Goal: Transaction & Acquisition: Purchase product/service

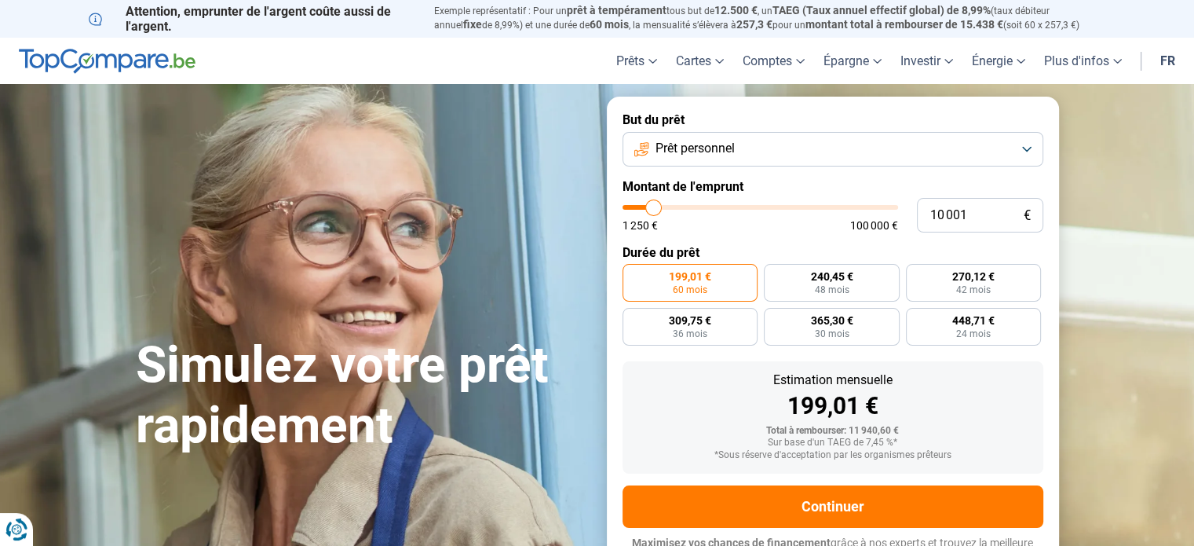
type input "10 500"
type input "10500"
type input "11 000"
type input "11000"
type input "11 250"
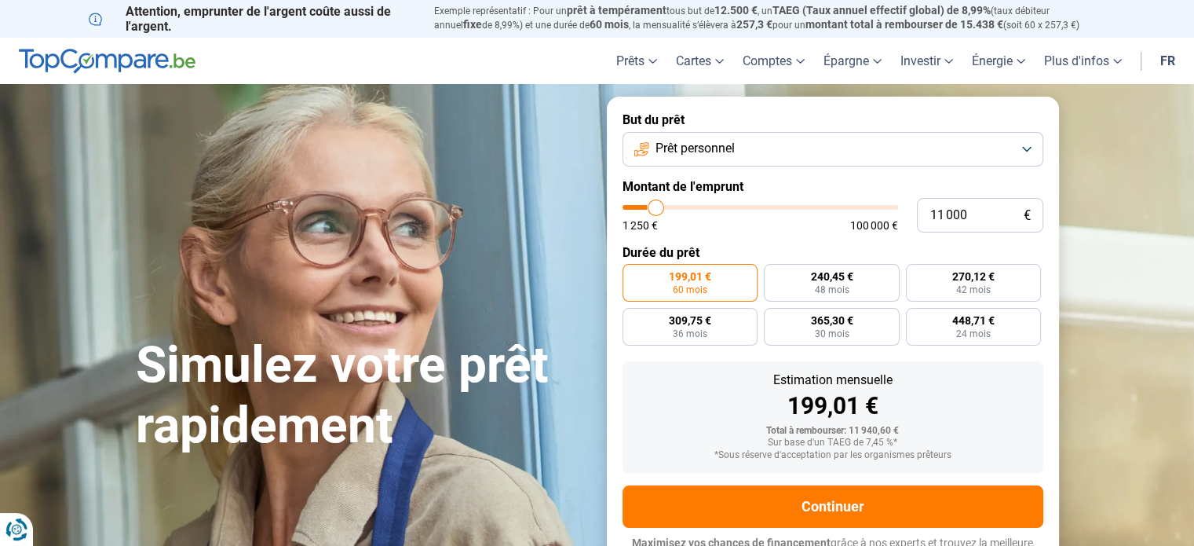
type input "11250"
type input "11 750"
type input "11750"
type input "12 250"
type input "12250"
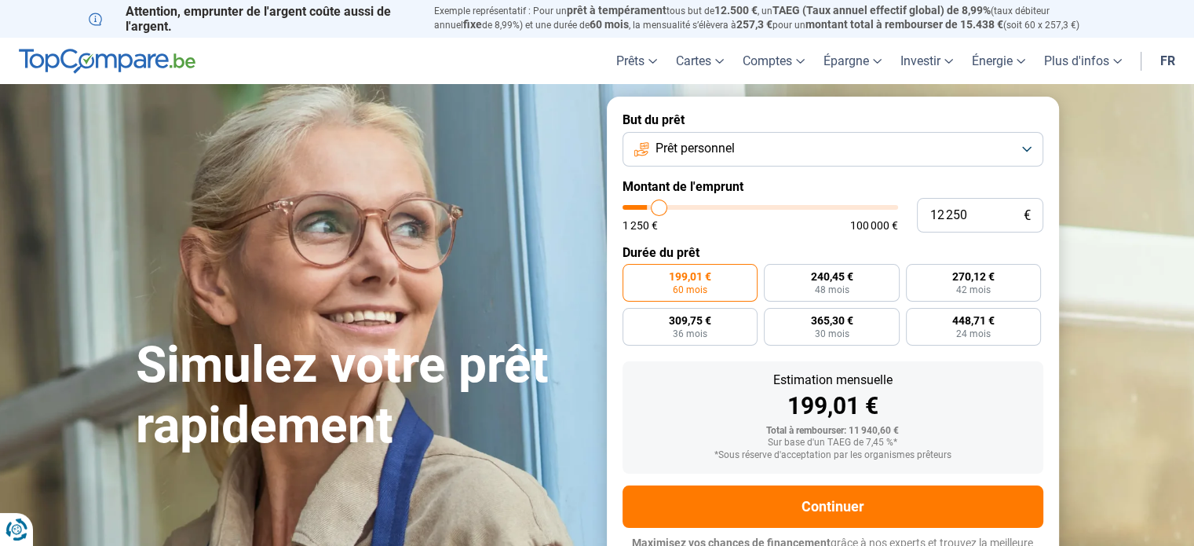
type input "12 750"
type input "12750"
type input "13 250"
type input "13250"
type input "13 500"
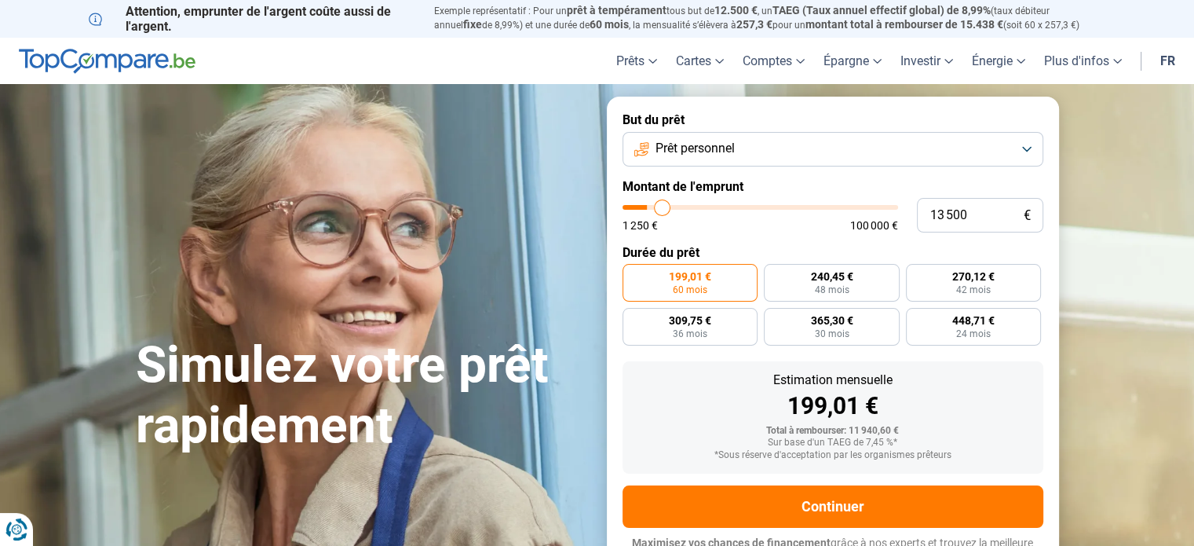
type input "13500"
type input "14 000"
type input "14000"
type input "14 500"
type input "14500"
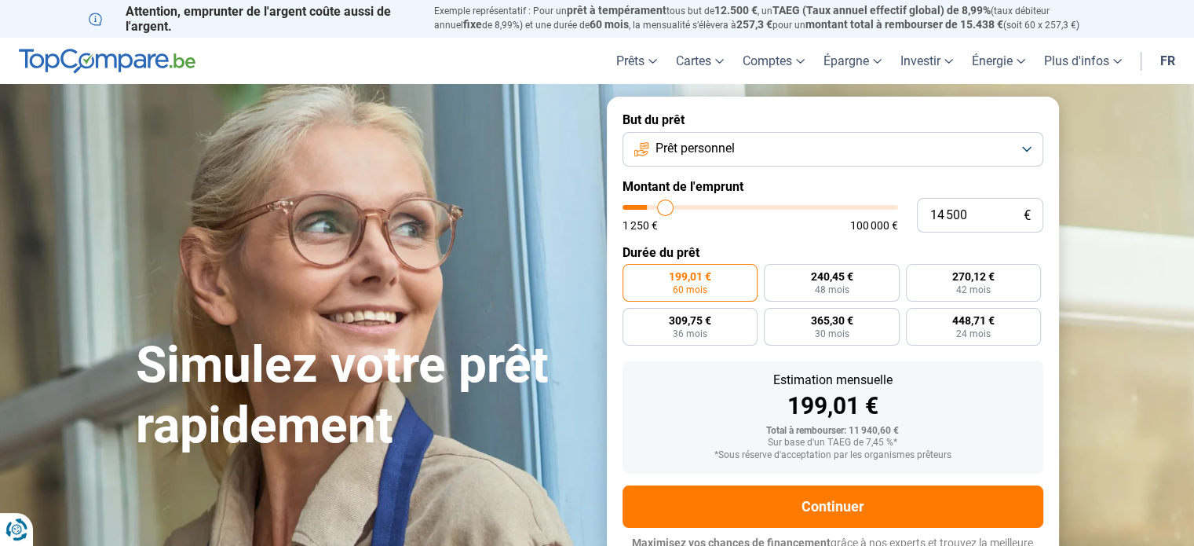
type input "15 000"
type input "15000"
type input "15 250"
type input "15250"
type input "15 750"
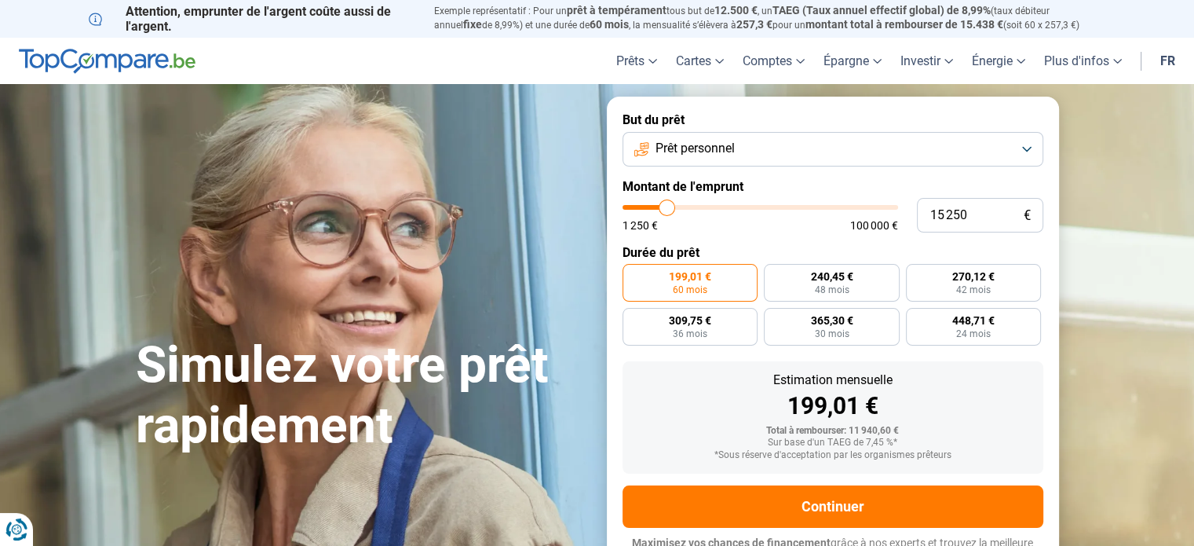
type input "15750"
type input "16 000"
type input "16000"
type input "16 500"
type input "16500"
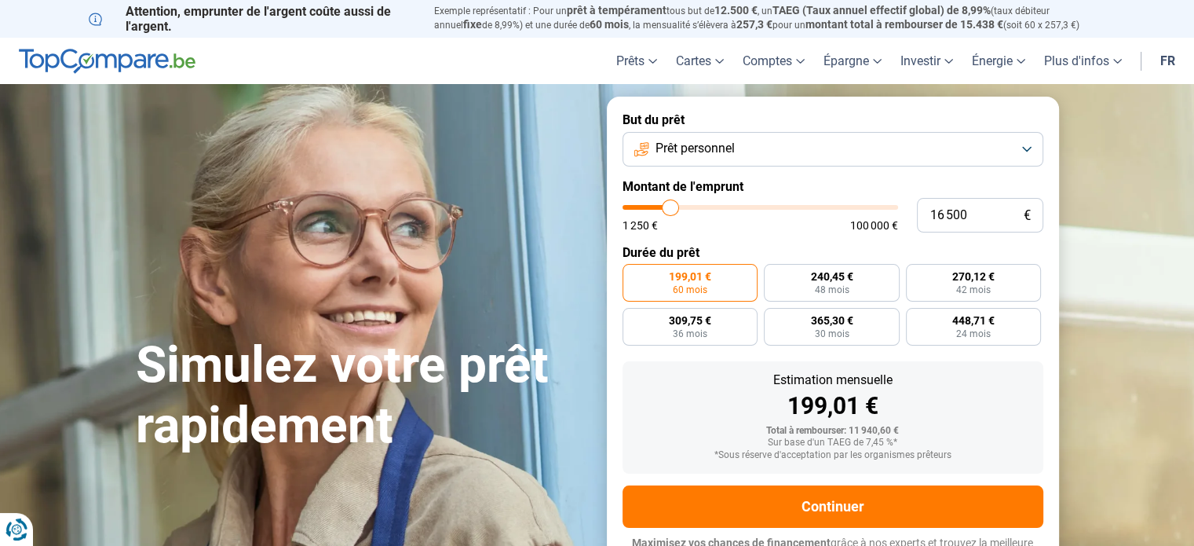
type input "16 750"
type input "16750"
type input "17 000"
type input "17000"
type input "17 250"
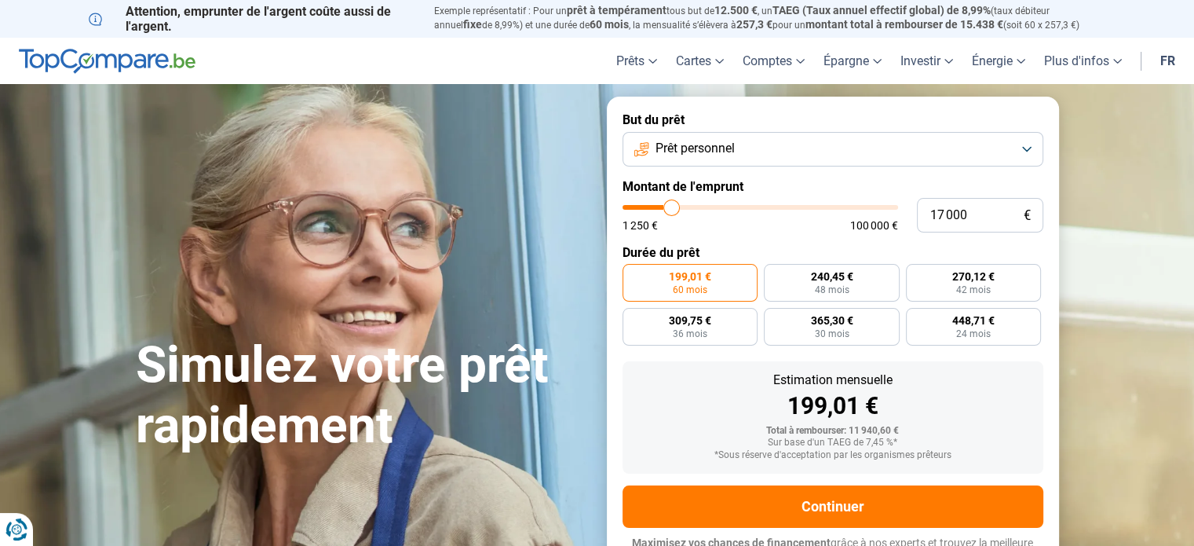
type input "17250"
type input "17 500"
type input "17500"
type input "17 750"
type input "17750"
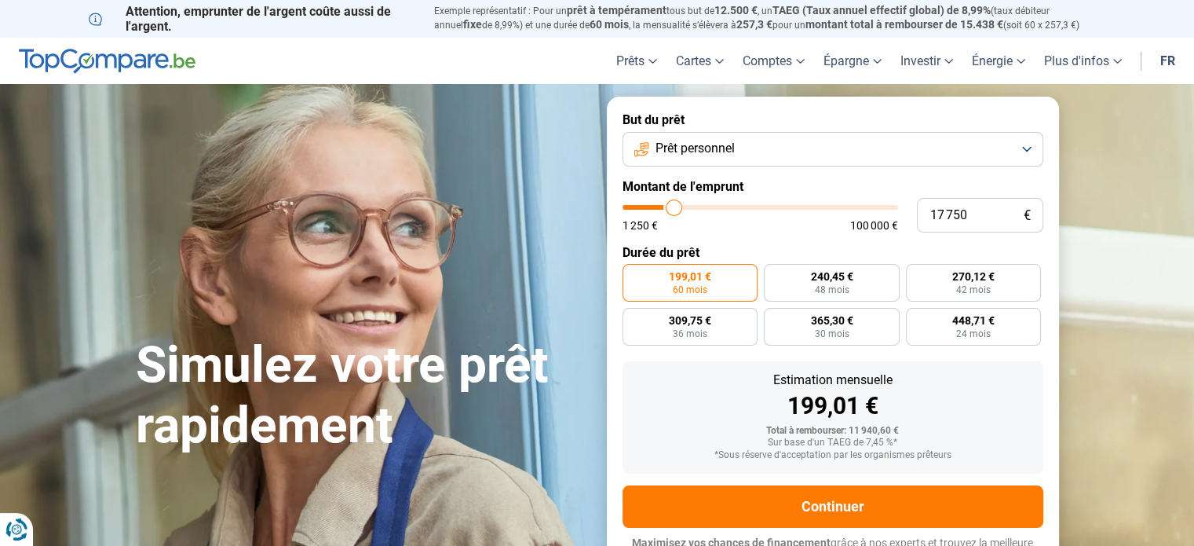
type input "18 000"
type input "18000"
type input "18 500"
type input "18500"
type input "18 750"
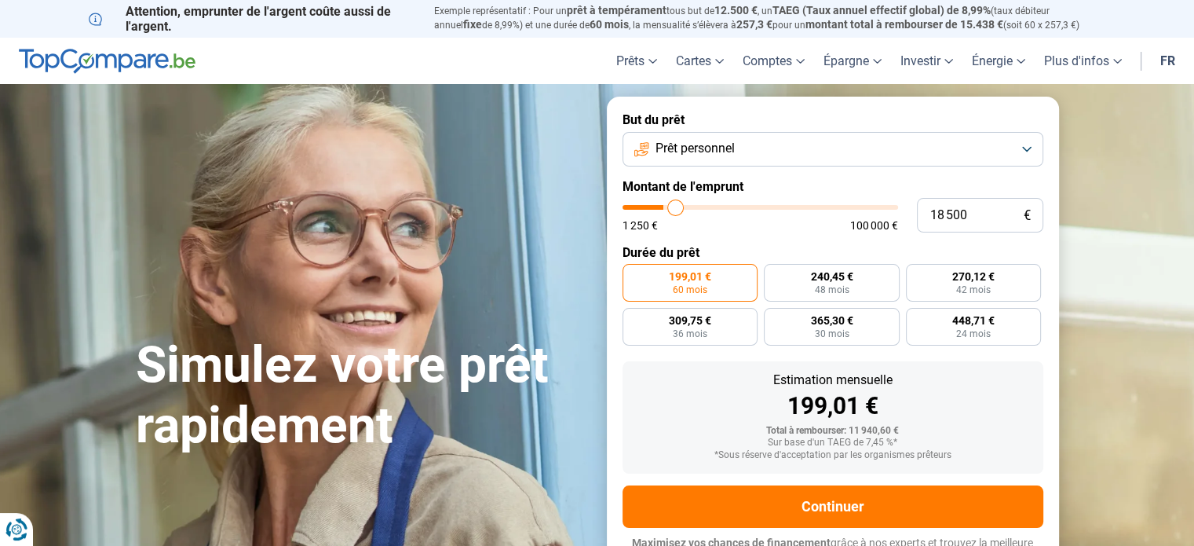
type input "18750"
type input "19 250"
type input "19250"
type input "19 500"
type input "19500"
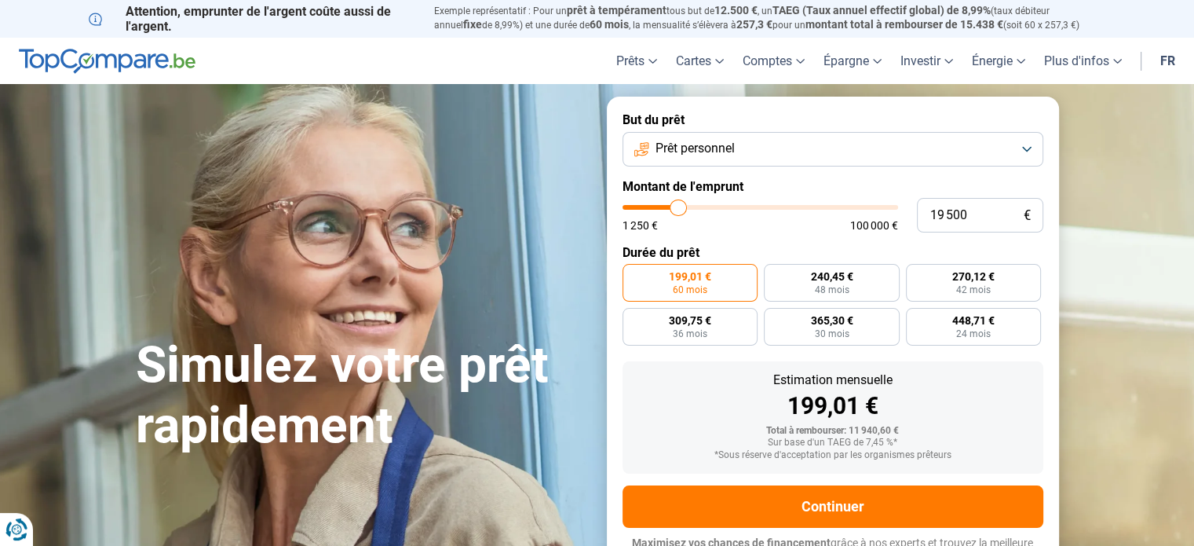
type input "20 000"
type input "20000"
type input "20 500"
type input "20500"
type input "20 750"
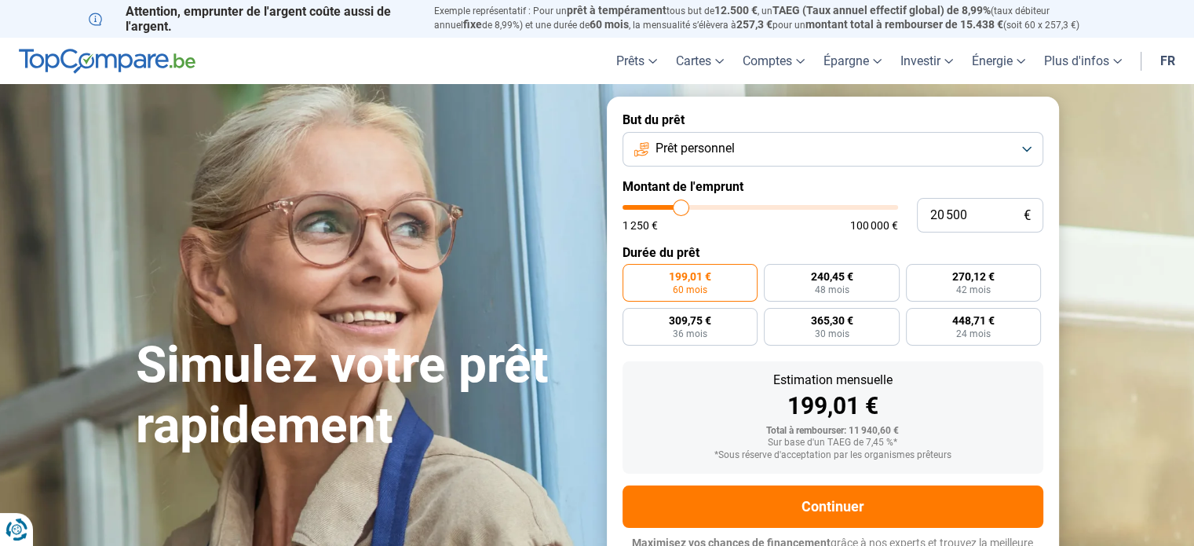
type input "20750"
type input "21 000"
type input "21000"
type input "21 250"
type input "21250"
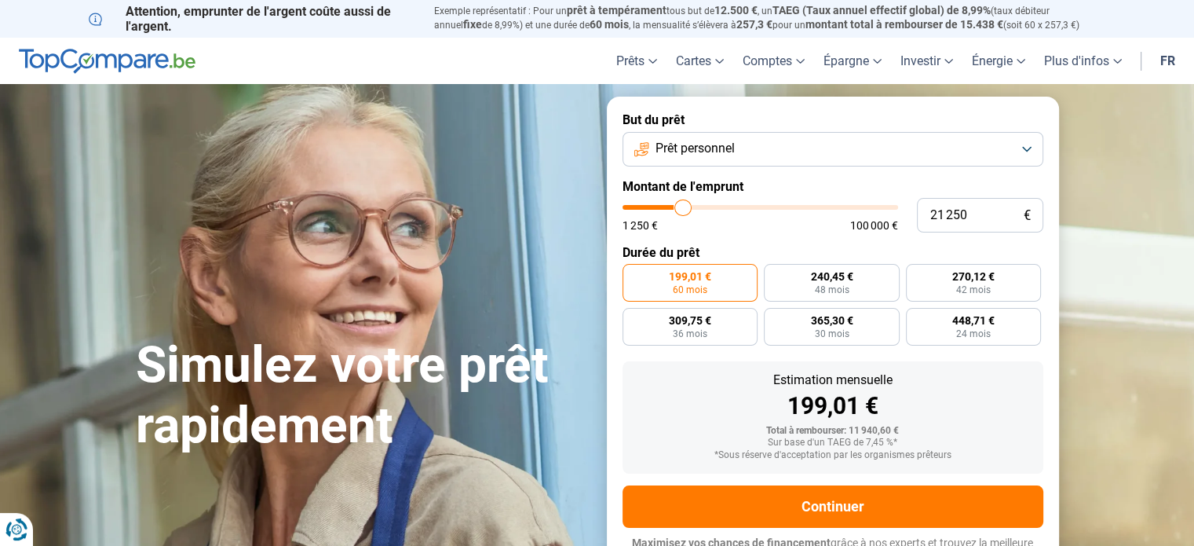
type input "21 500"
type input "21500"
type input "21 750"
type input "21750"
type input "22 000"
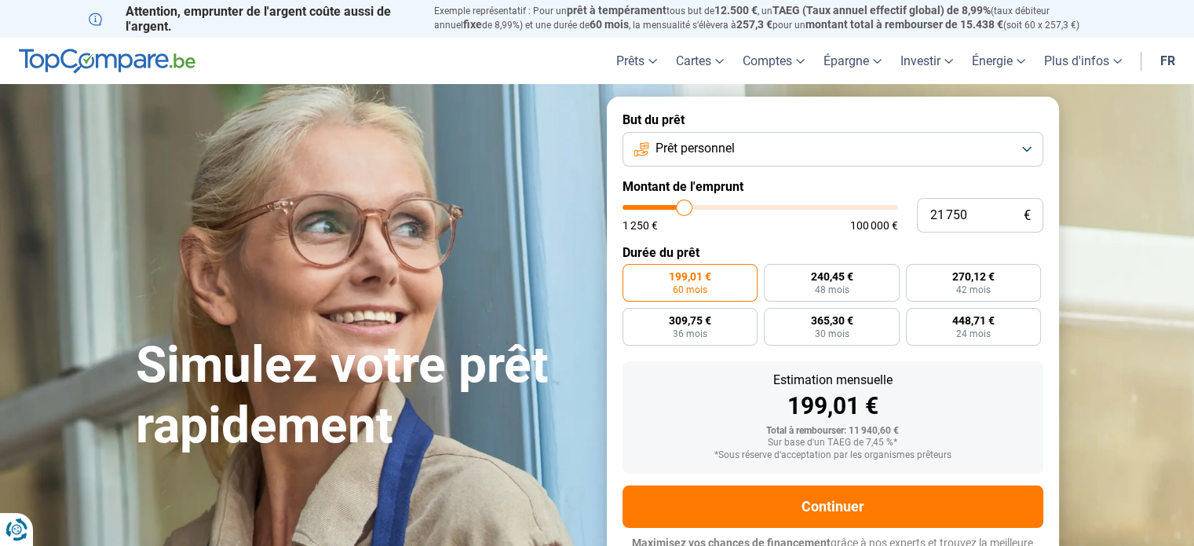
type input "22000"
type input "22 250"
type input "22250"
type input "22 750"
type input "22750"
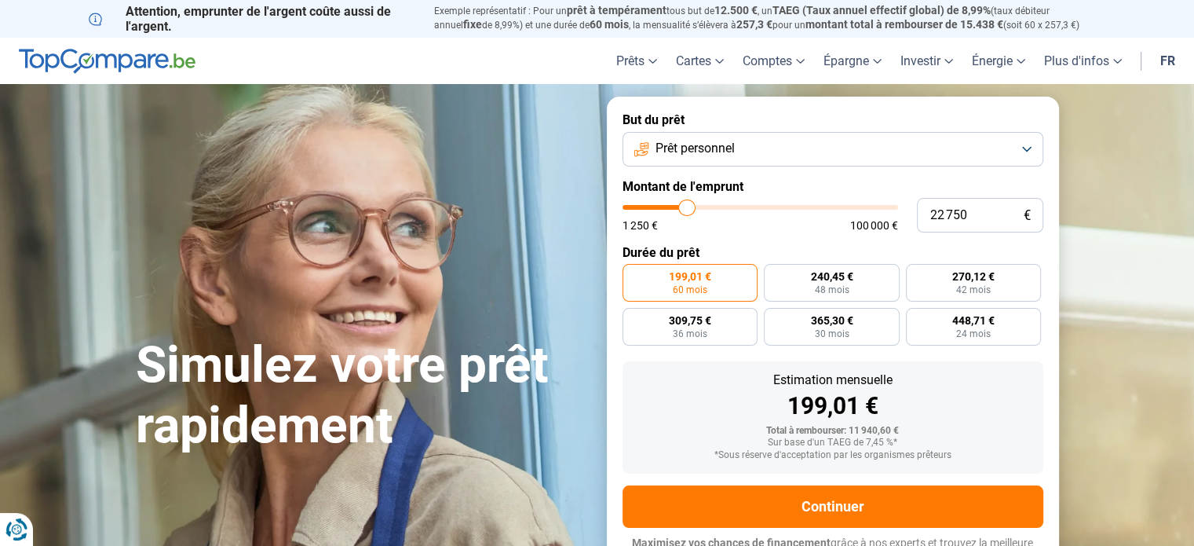
type input "23 000"
type input "23000"
type input "23 250"
type input "23250"
type input "23 500"
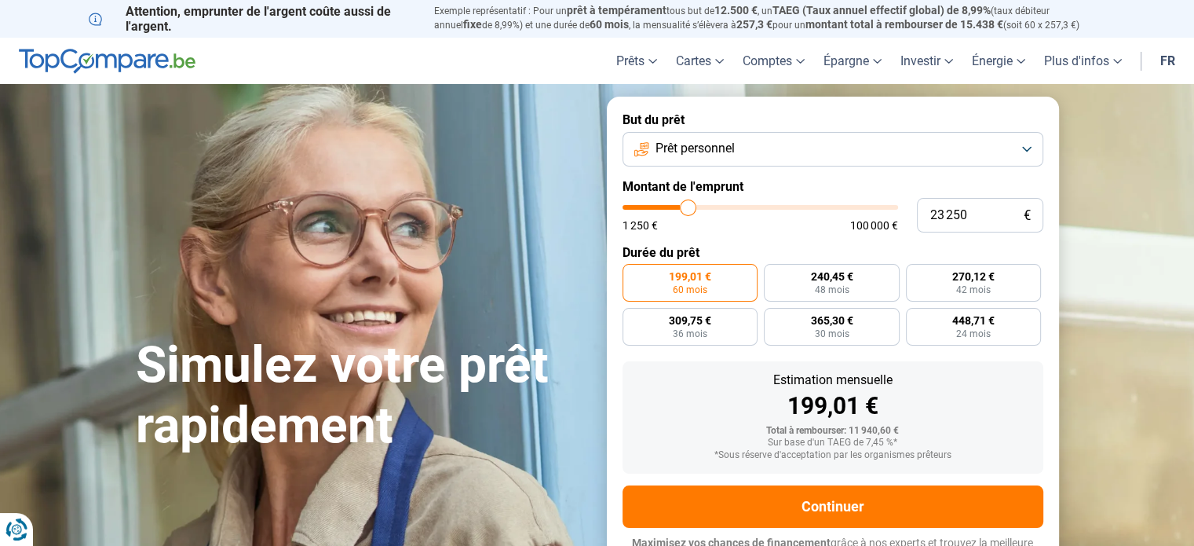
type input "23500"
type input "23 750"
type input "23750"
type input "24 000"
type input "24000"
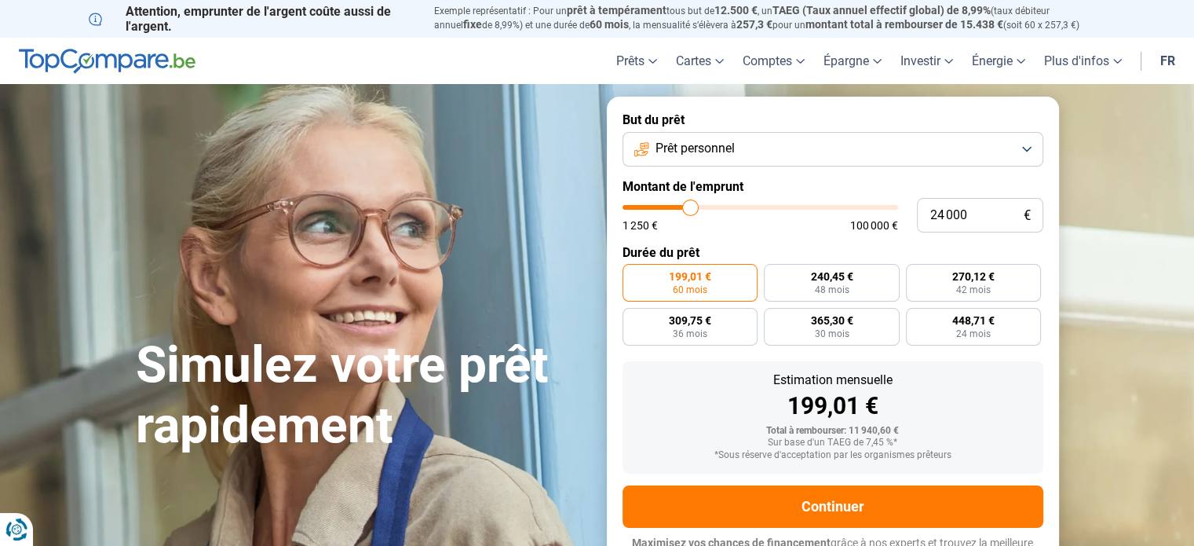
type input "23 750"
type input "23750"
type input "23 500"
type input "23500"
type input "23 000"
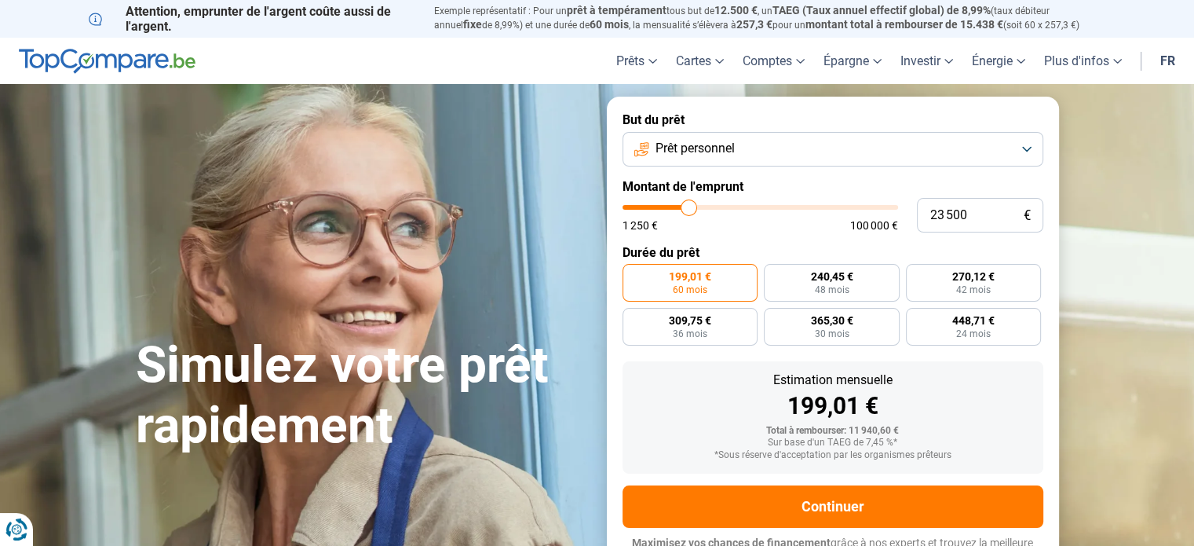
type input "23000"
type input "21 000"
type input "21000"
type input "18 750"
type input "18750"
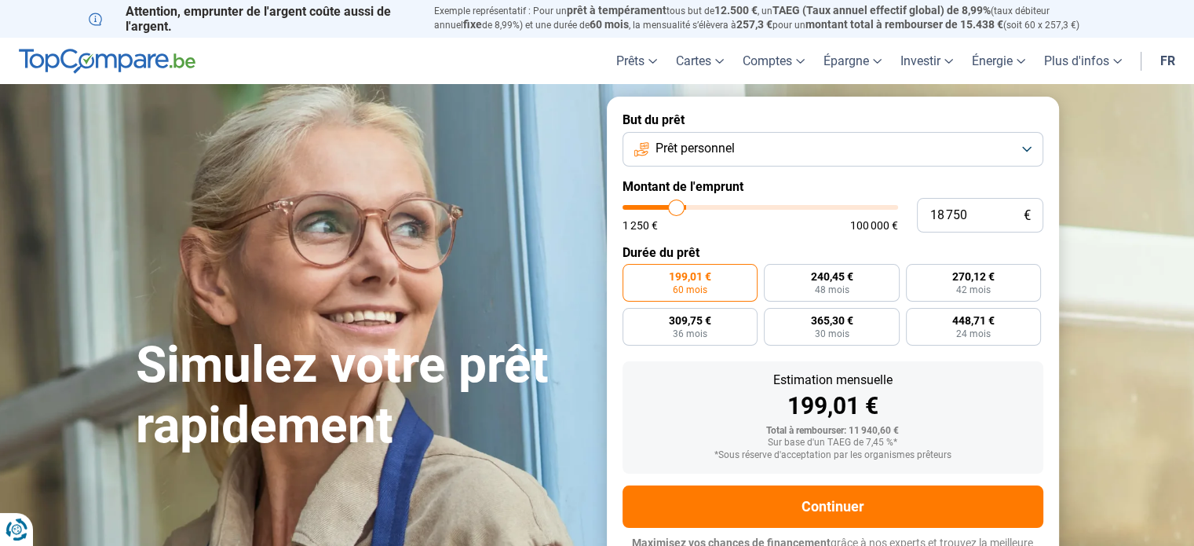
type input "16 250"
type input "16250"
type input "13 000"
type input "13000"
type input "11 750"
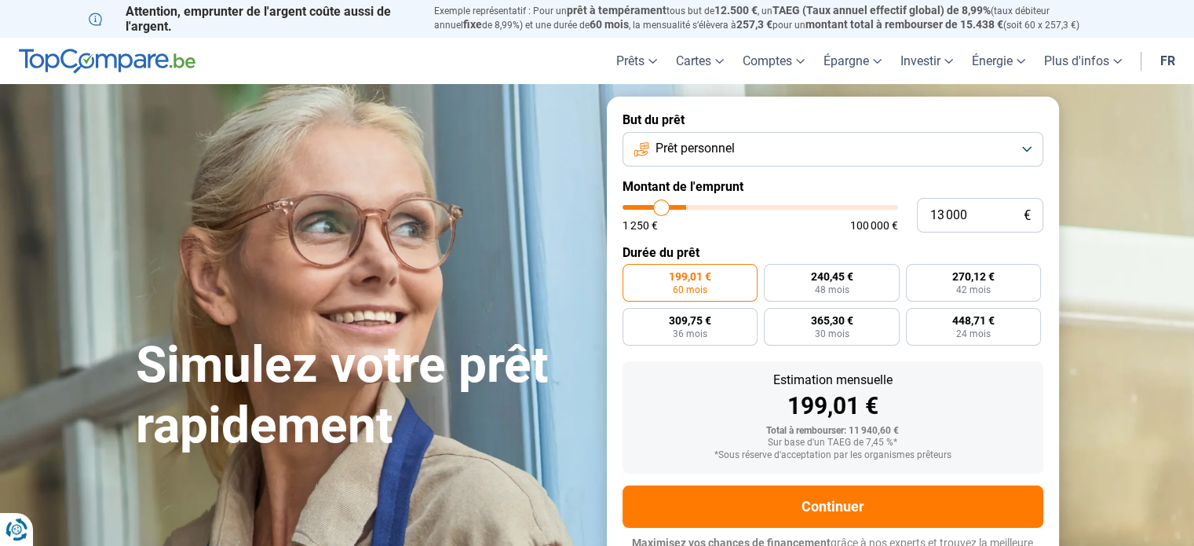
type input "11750"
type input "9 500"
type input "9500"
type input "8 750"
type input "8750"
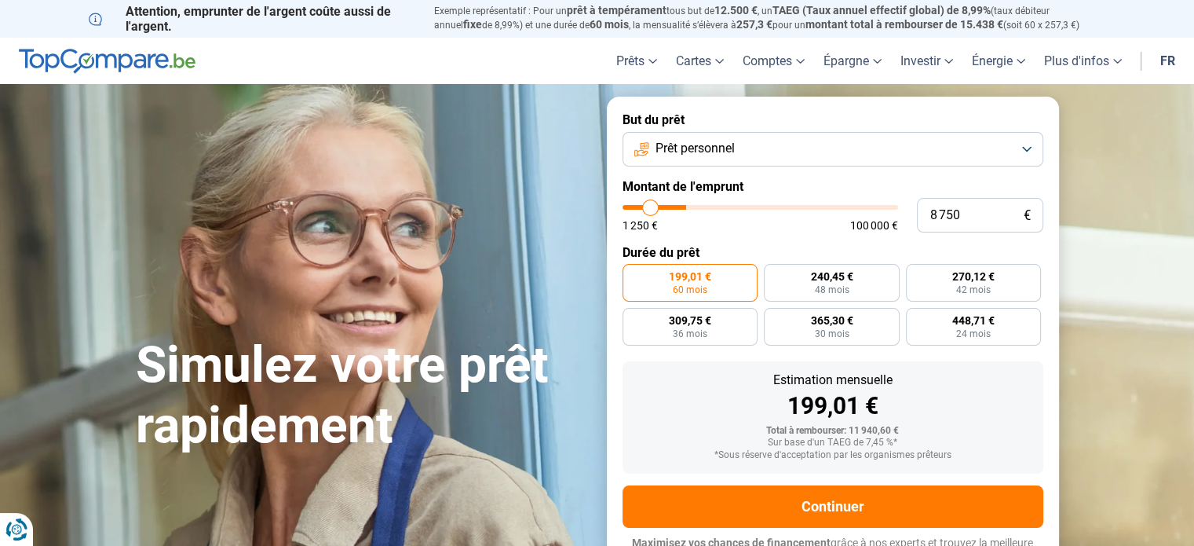
type input "7 750"
type input "7750"
type input "7 500"
type input "7500"
type input "7 000"
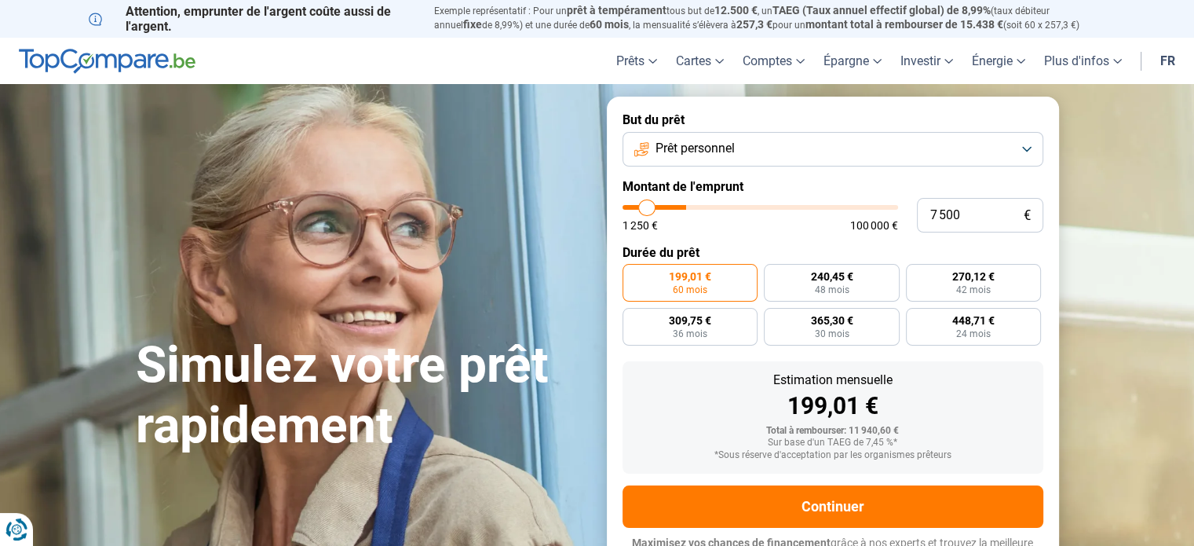
type input "7000"
type input "6 500"
type input "6500"
type input "6 250"
type input "6250"
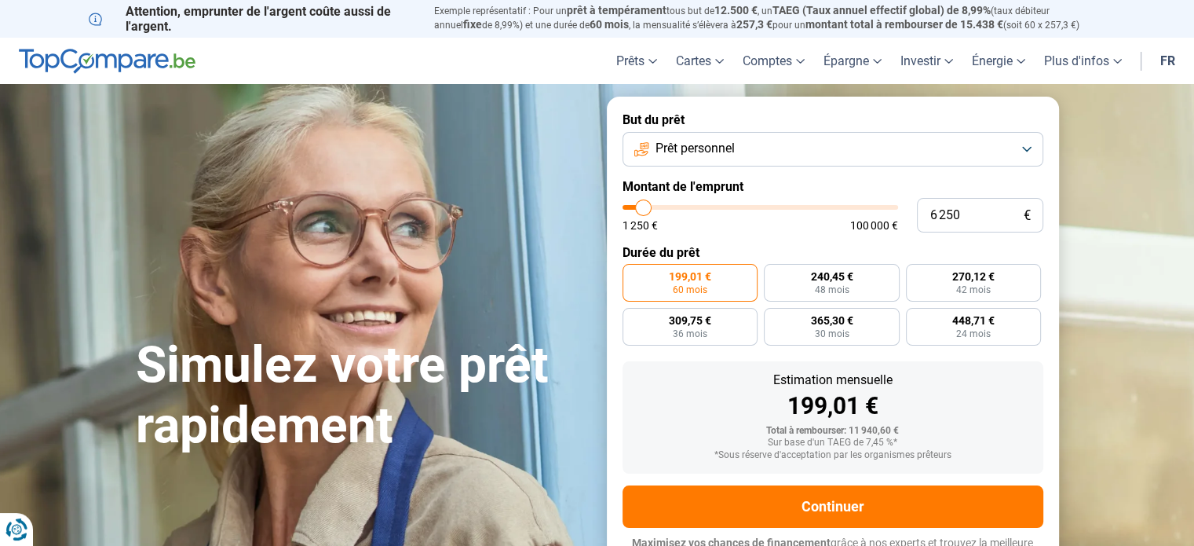
type input "6 000"
drag, startPoint x: 653, startPoint y: 206, endPoint x: 643, endPoint y: 216, distance: 13.9
type input "6000"
click at [643, 210] on input "range" at bounding box center [761, 207] width 276 height 5
radio input "true"
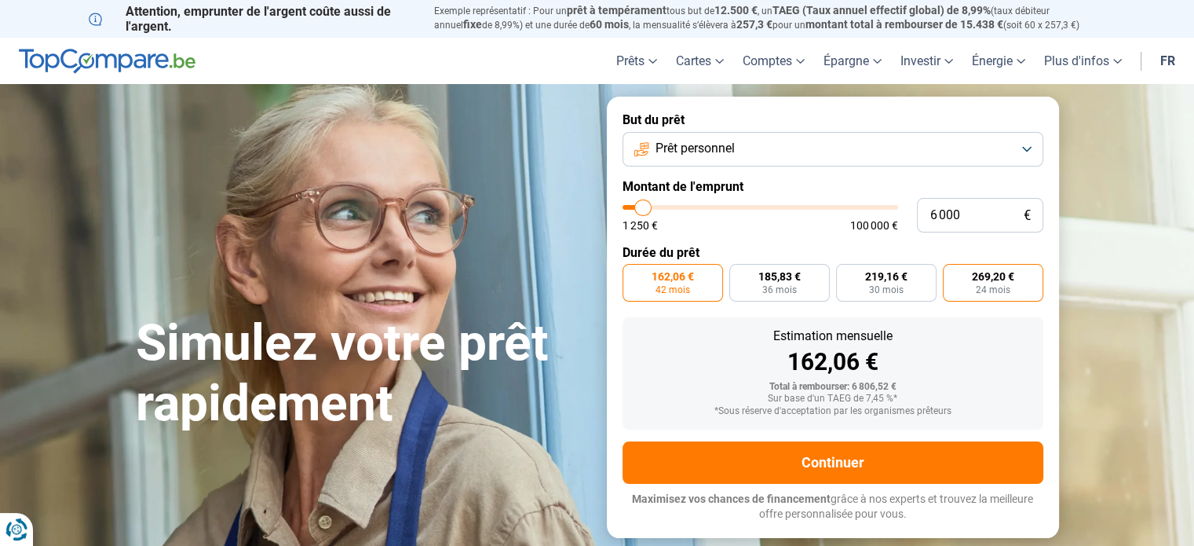
click at [983, 285] on span "24 mois" at bounding box center [993, 289] width 35 height 9
click at [953, 274] on input "269,20 € 24 mois" at bounding box center [948, 269] width 10 height 10
radio input "true"
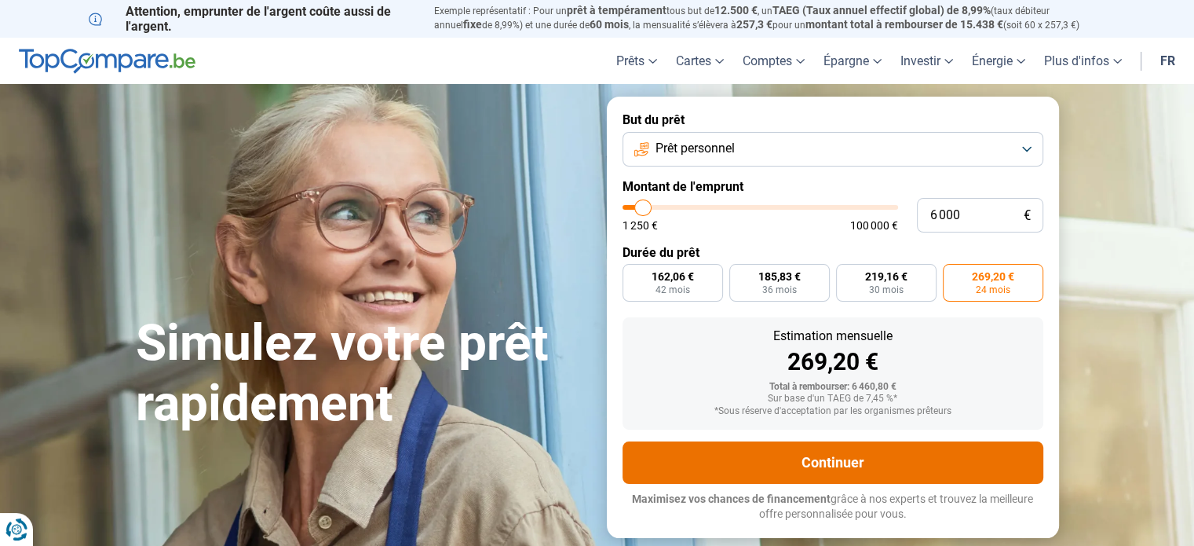
click at [876, 462] on button "Continuer" at bounding box center [833, 462] width 421 height 42
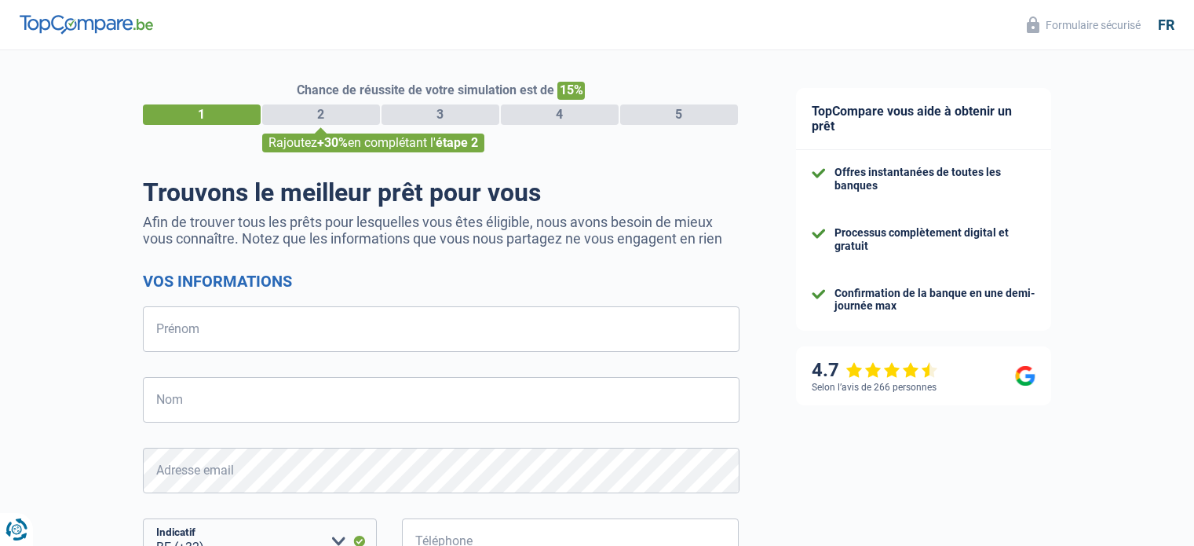
select select "32"
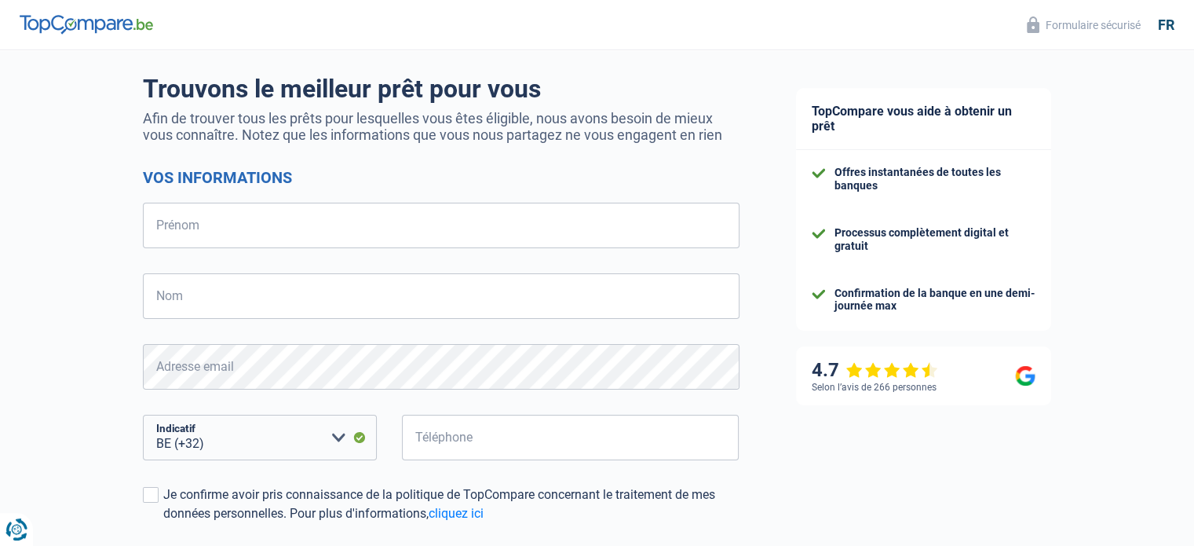
scroll to position [308, 0]
